Goal: Task Accomplishment & Management: Manage account settings

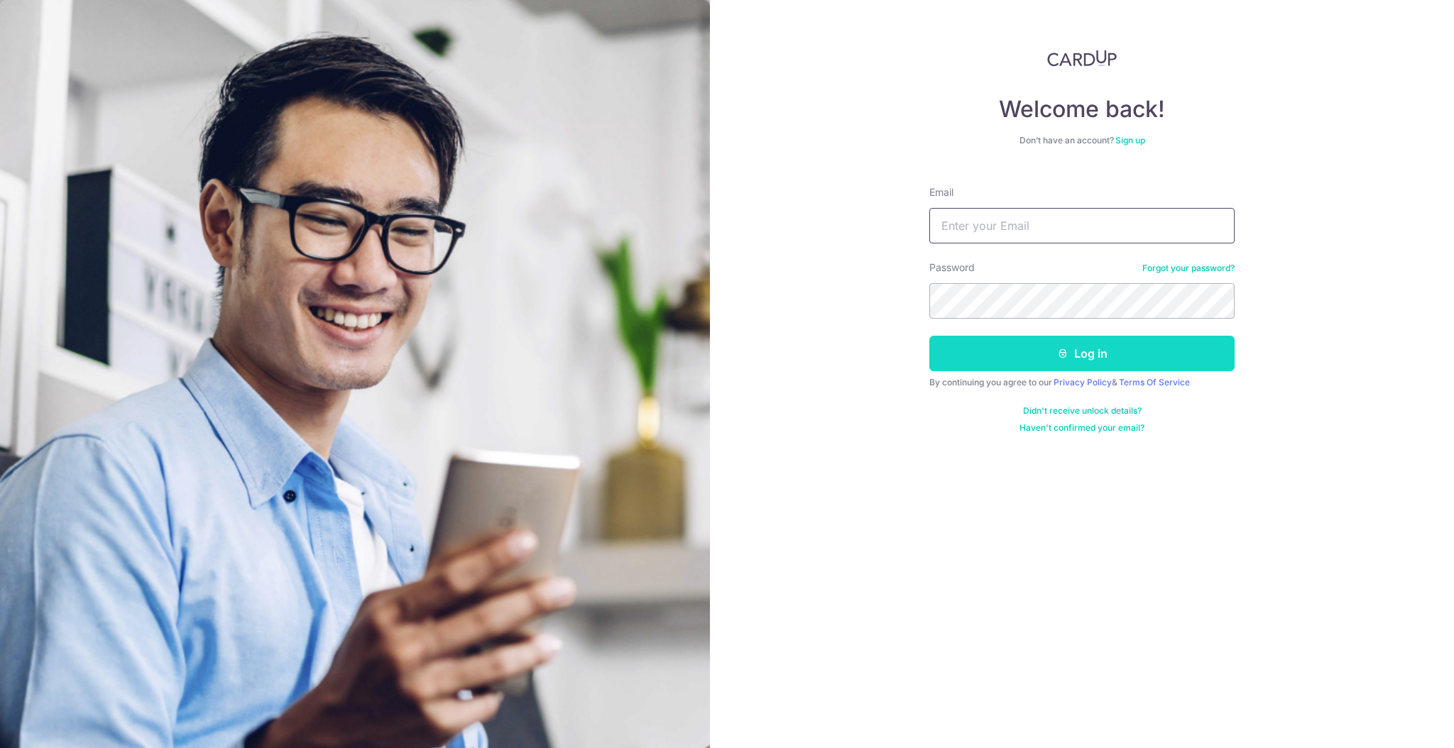
type input "[EMAIL_ADDRESS][DOMAIN_NAME]"
click at [1037, 361] on button "Log in" at bounding box center [1081, 353] width 305 height 35
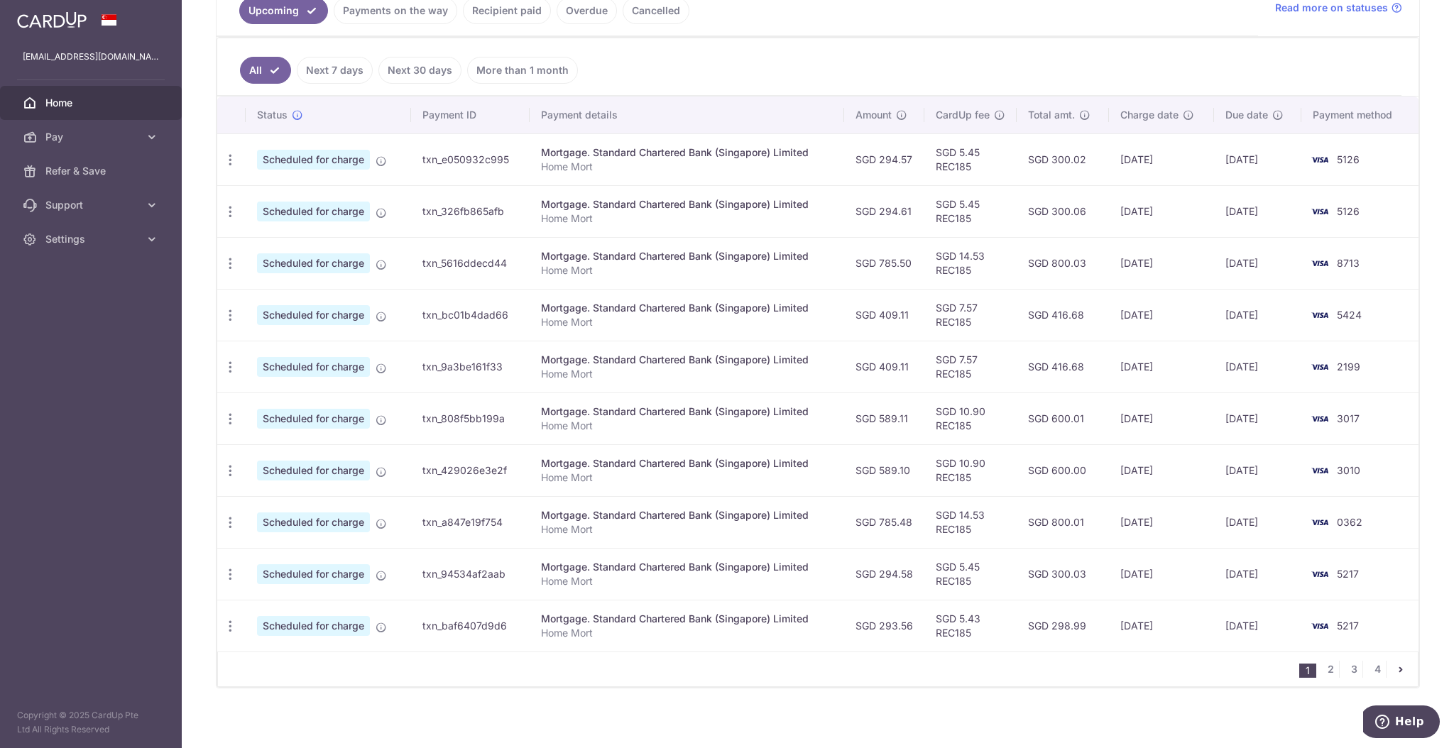
scroll to position [349, 0]
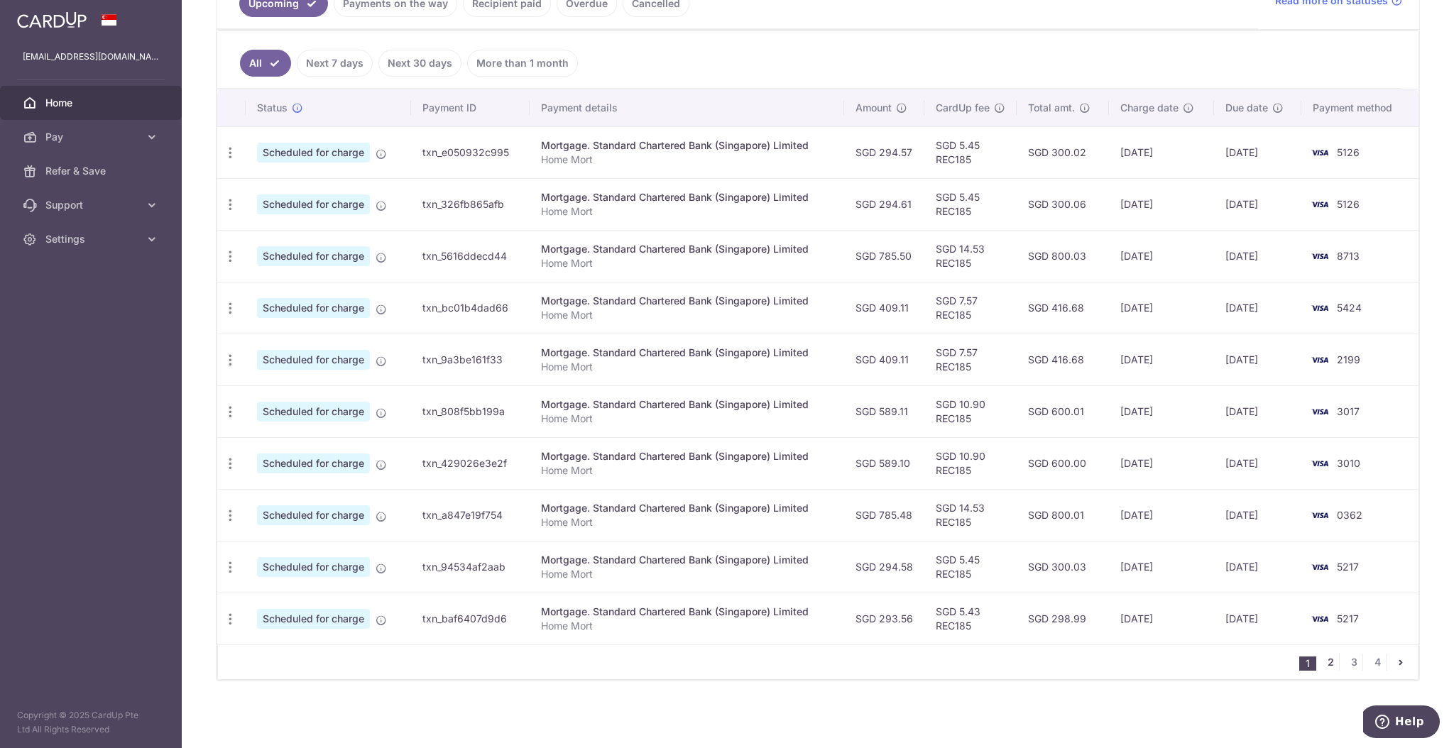
click at [1322, 663] on link "2" at bounding box center [1330, 662] width 17 height 17
click at [236, 152] on icon "button" at bounding box center [230, 153] width 15 height 15
click at [281, 185] on span "Update payment" at bounding box center [306, 191] width 97 height 17
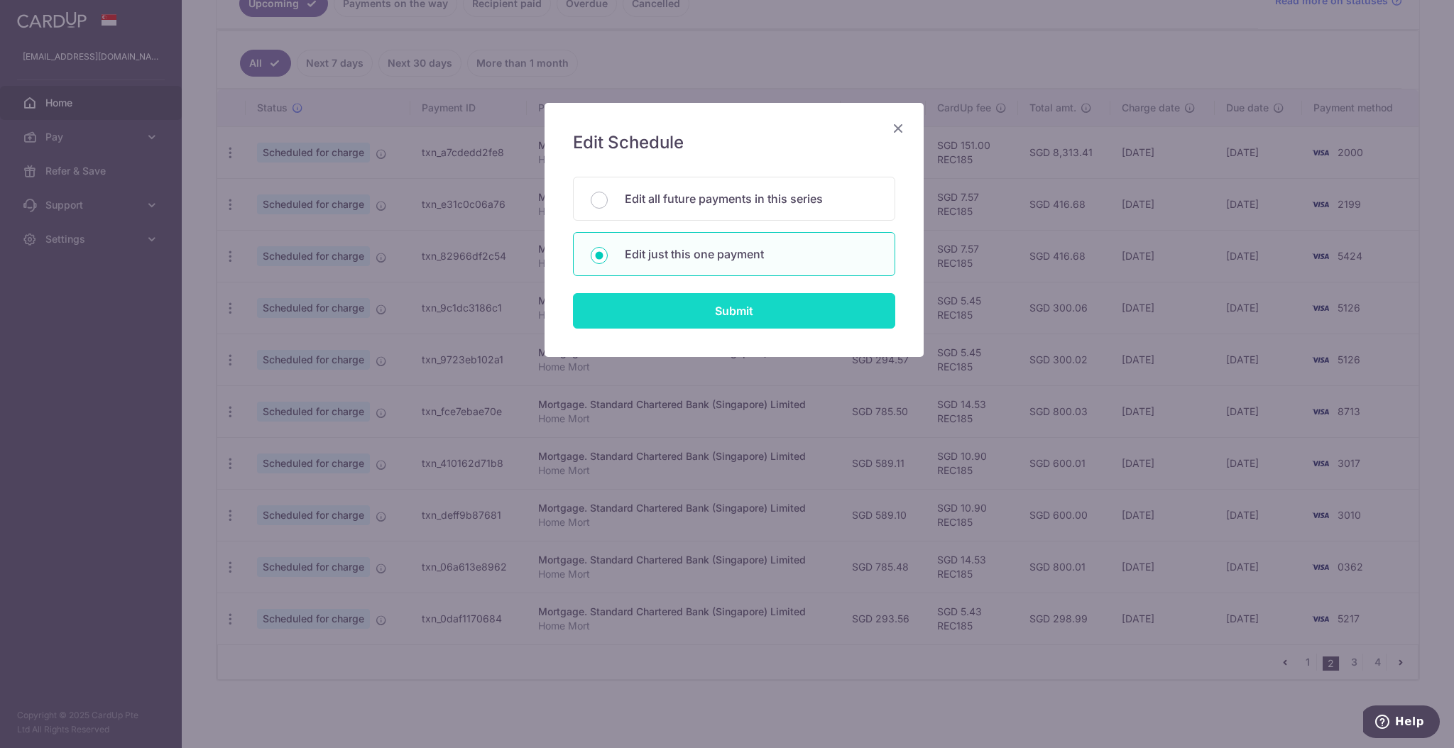
click at [703, 317] on input "Submit" at bounding box center [734, 310] width 322 height 35
radio input "true"
type input "8,162.41"
type input "01/11/2025"
type input "Home Mort"
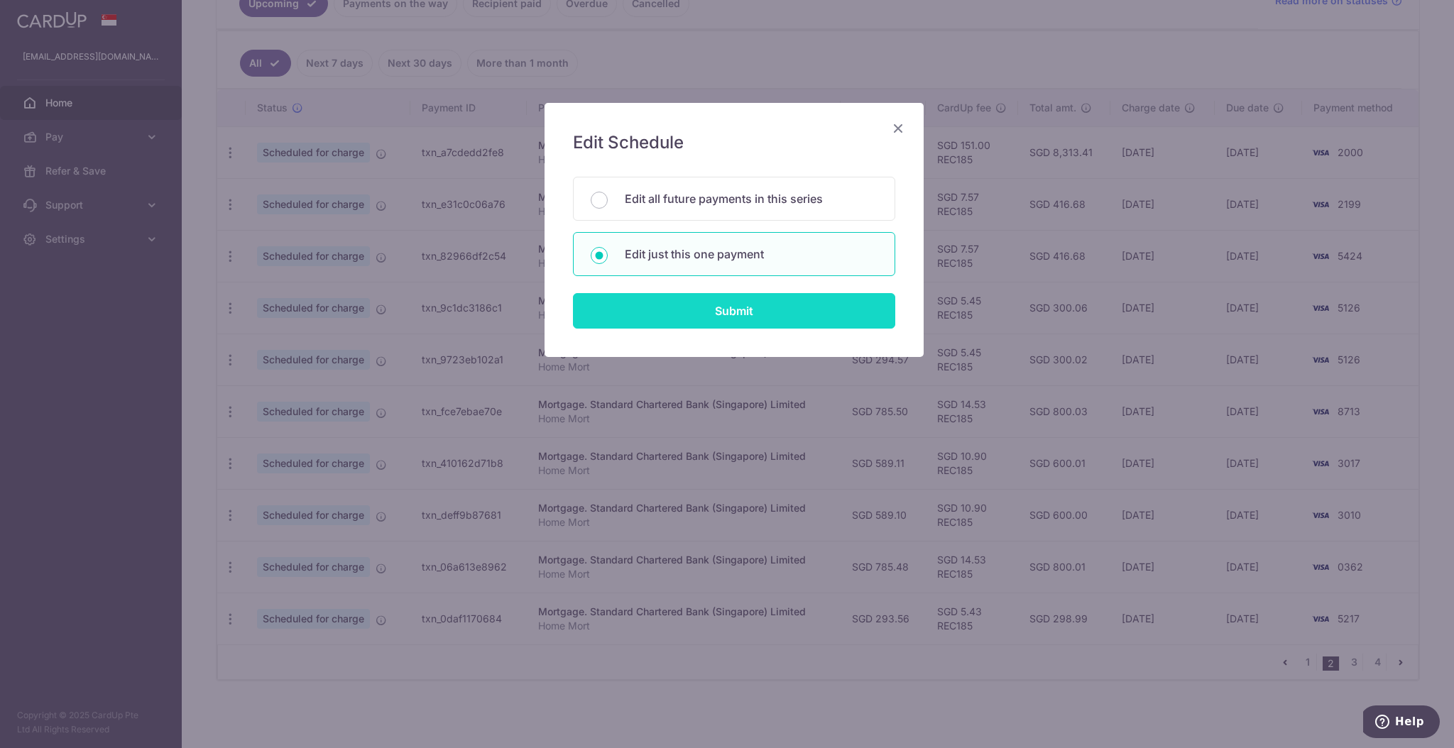
type input "REC185"
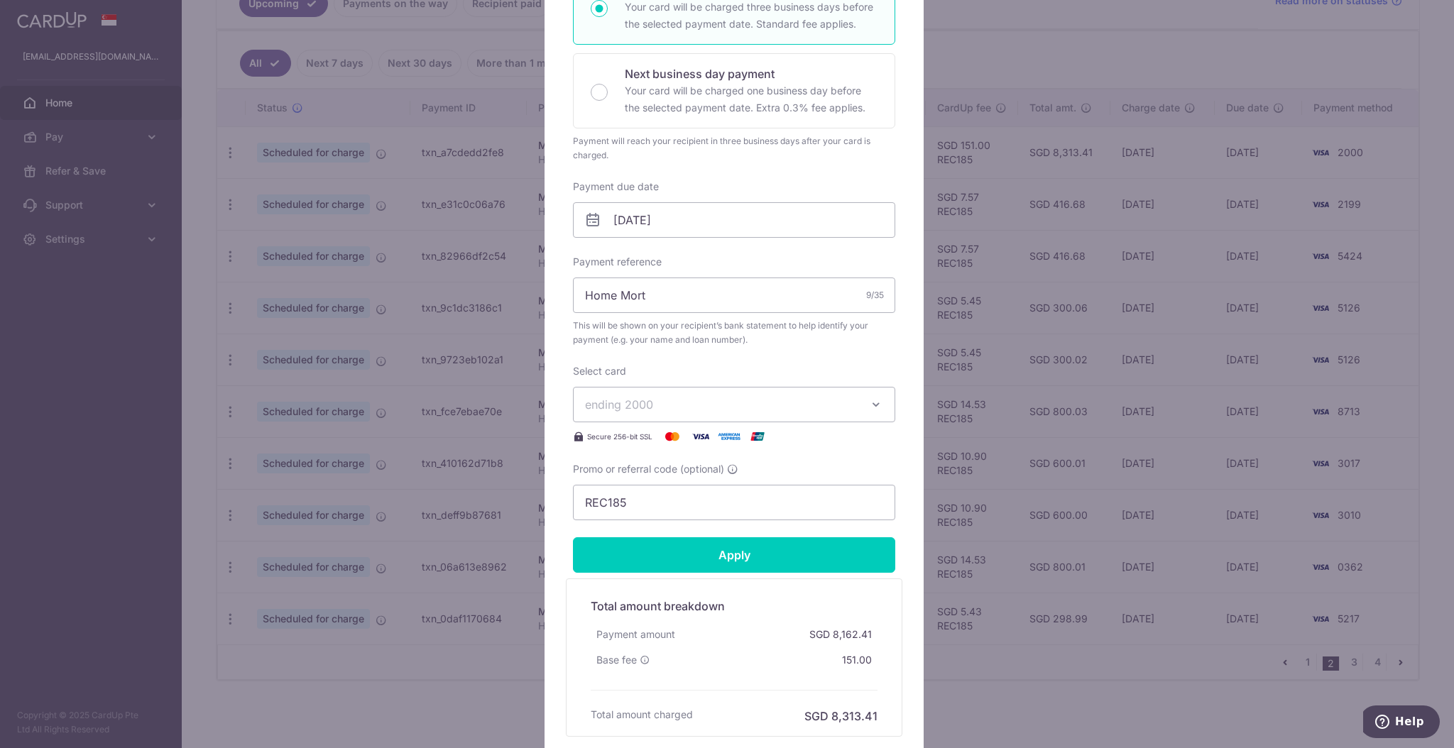
scroll to position [284, 0]
click at [639, 220] on input "01/11/2025" at bounding box center [734, 218] width 322 height 35
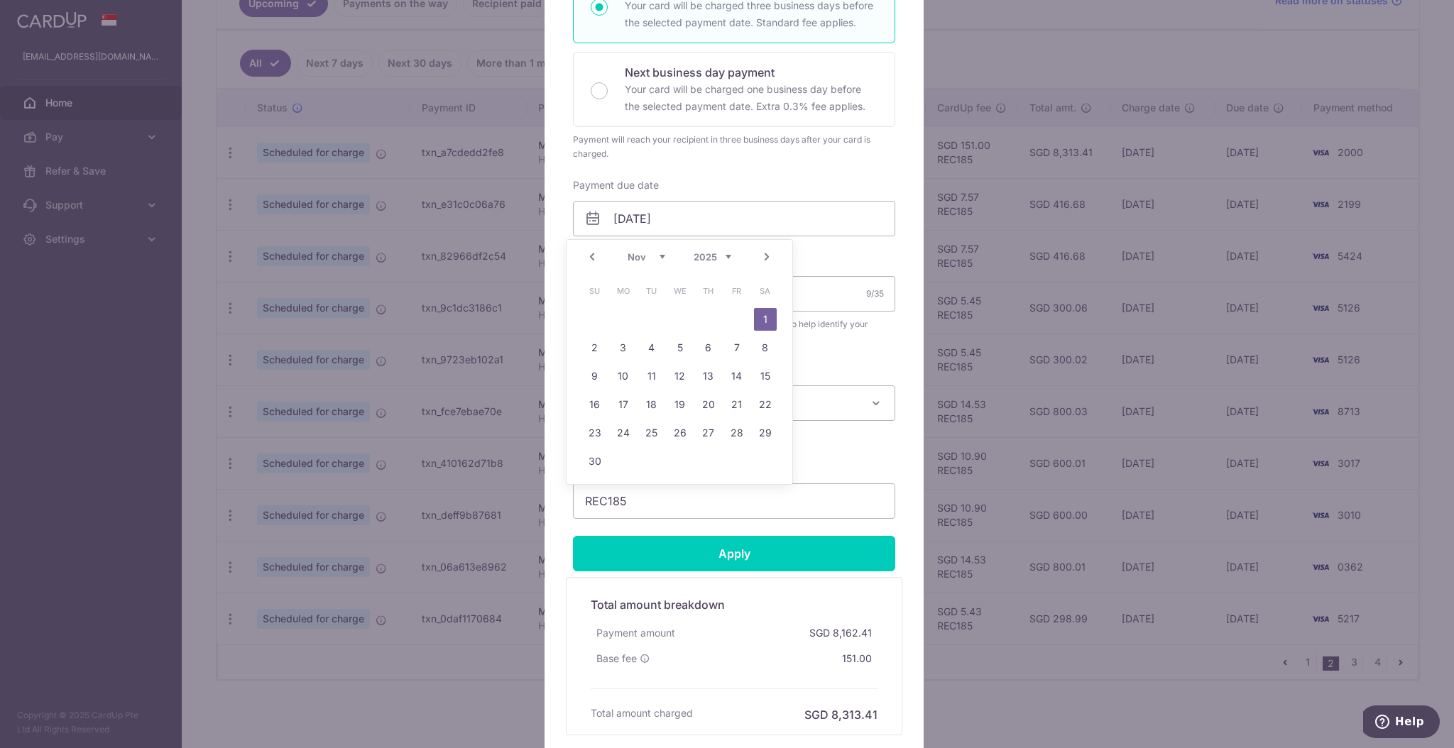
click at [596, 255] on link "Prev" at bounding box center [592, 256] width 17 height 17
click at [596, 255] on div "Prev Next Sep Oct Nov Dec 2025 2026 2027 2028 2029 2030 2031 2032 2033 2034 2035" at bounding box center [680, 257] width 226 height 34
click at [677, 374] on link "17" at bounding box center [680, 376] width 23 height 23
type input "17/09/2025"
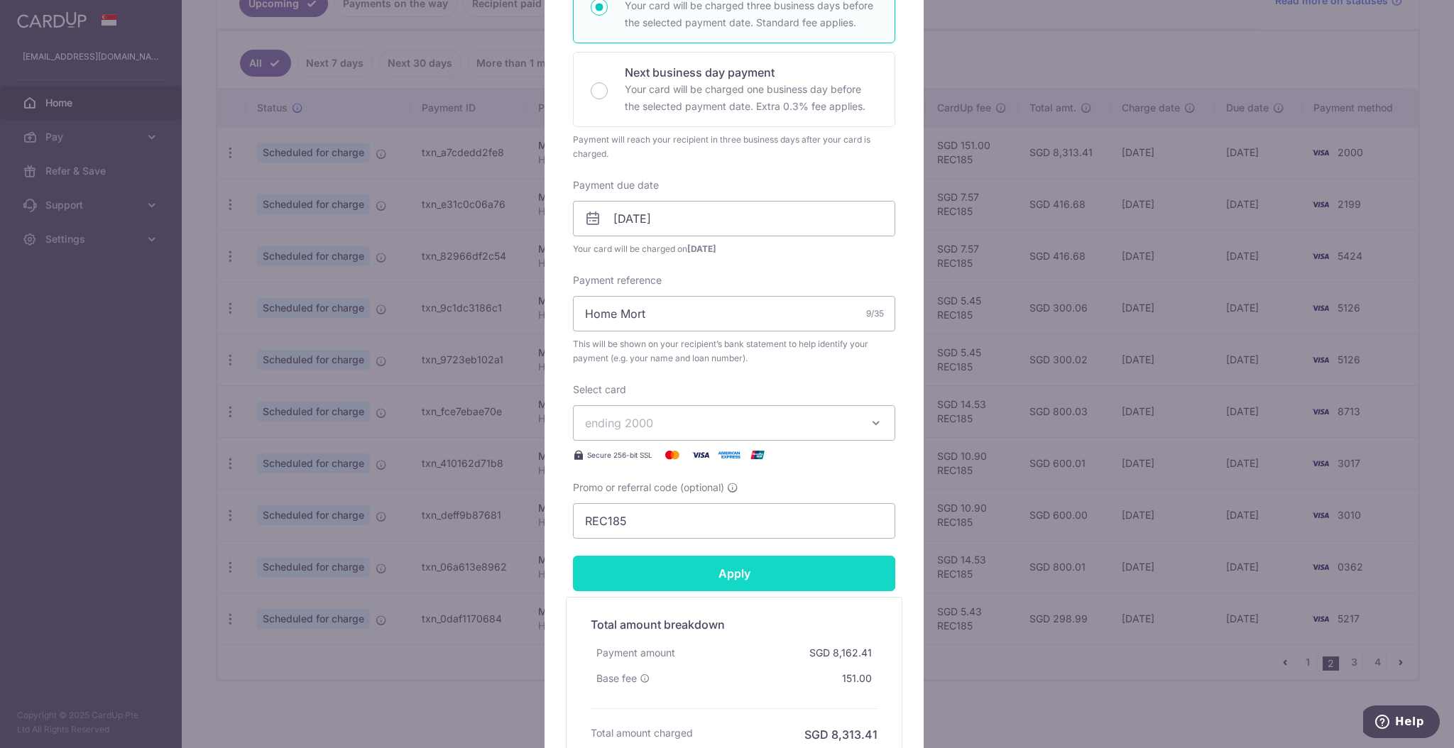
click at [718, 568] on input "Apply" at bounding box center [734, 573] width 322 height 35
type input "Successfully Applied"
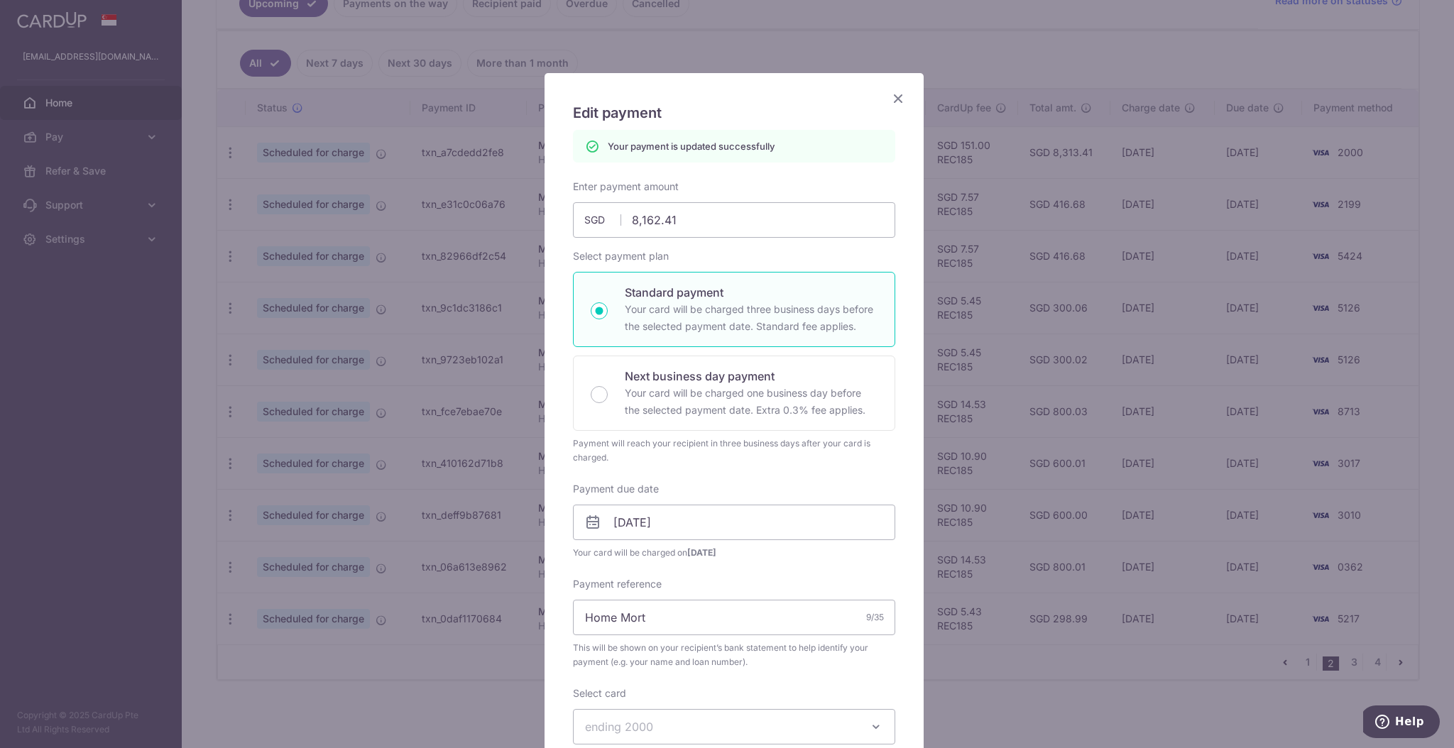
scroll to position [0, 0]
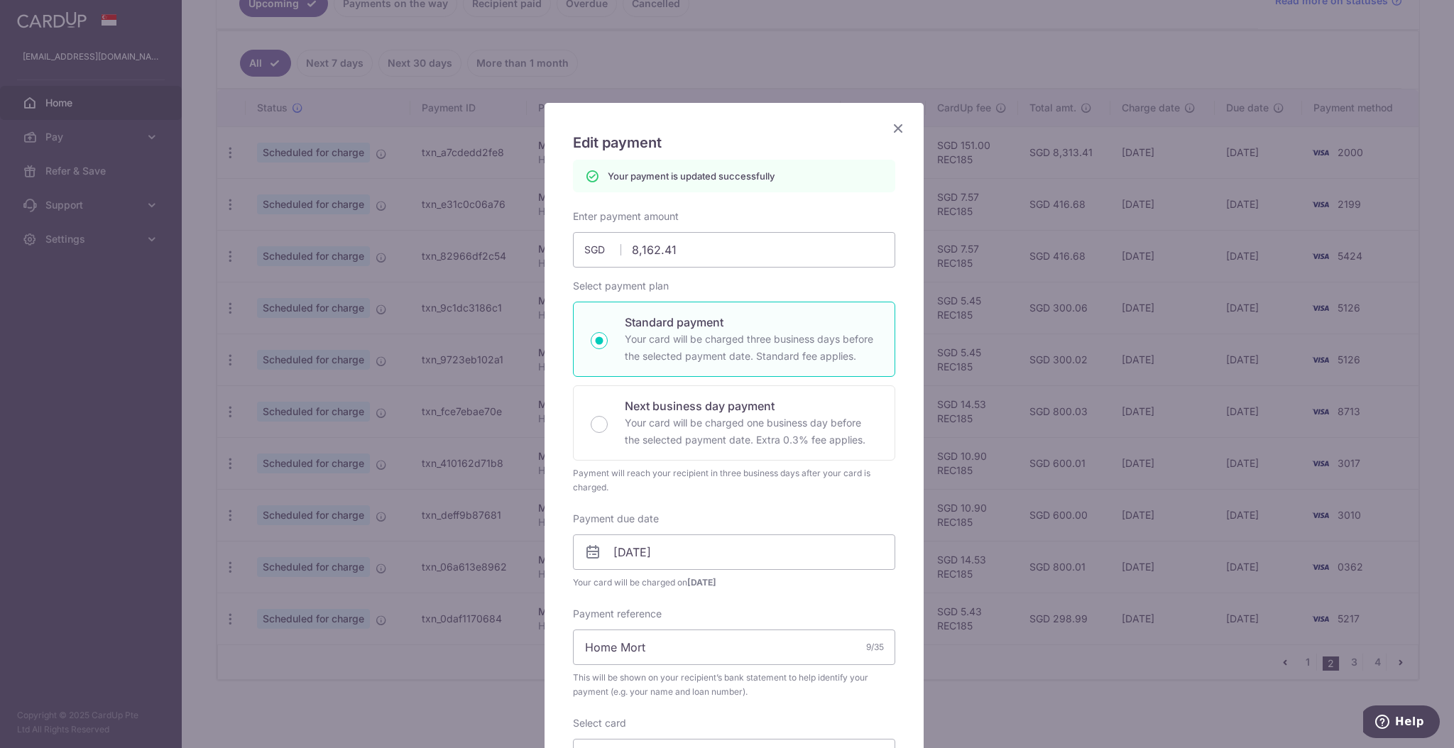
click at [895, 139] on div "Edit payment By clicking apply, you will make changes to all payments to Standa…" at bounding box center [734, 610] width 379 height 1015
click at [892, 126] on icon "Close" at bounding box center [898, 128] width 17 height 18
